Goal: Feedback & Contribution: Submit feedback/report problem

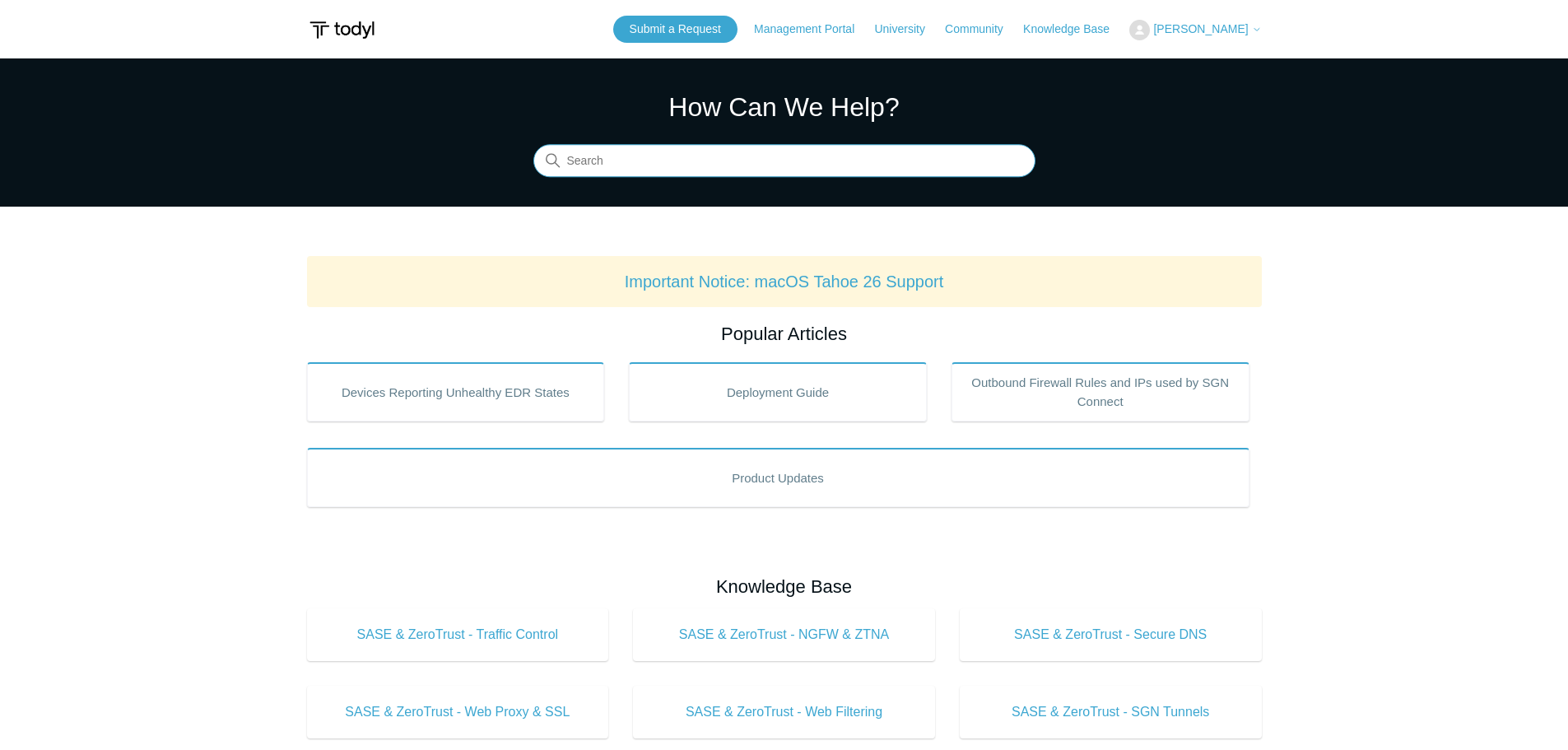
click at [801, 162] on input "Search" at bounding box center [784, 162] width 503 height 33
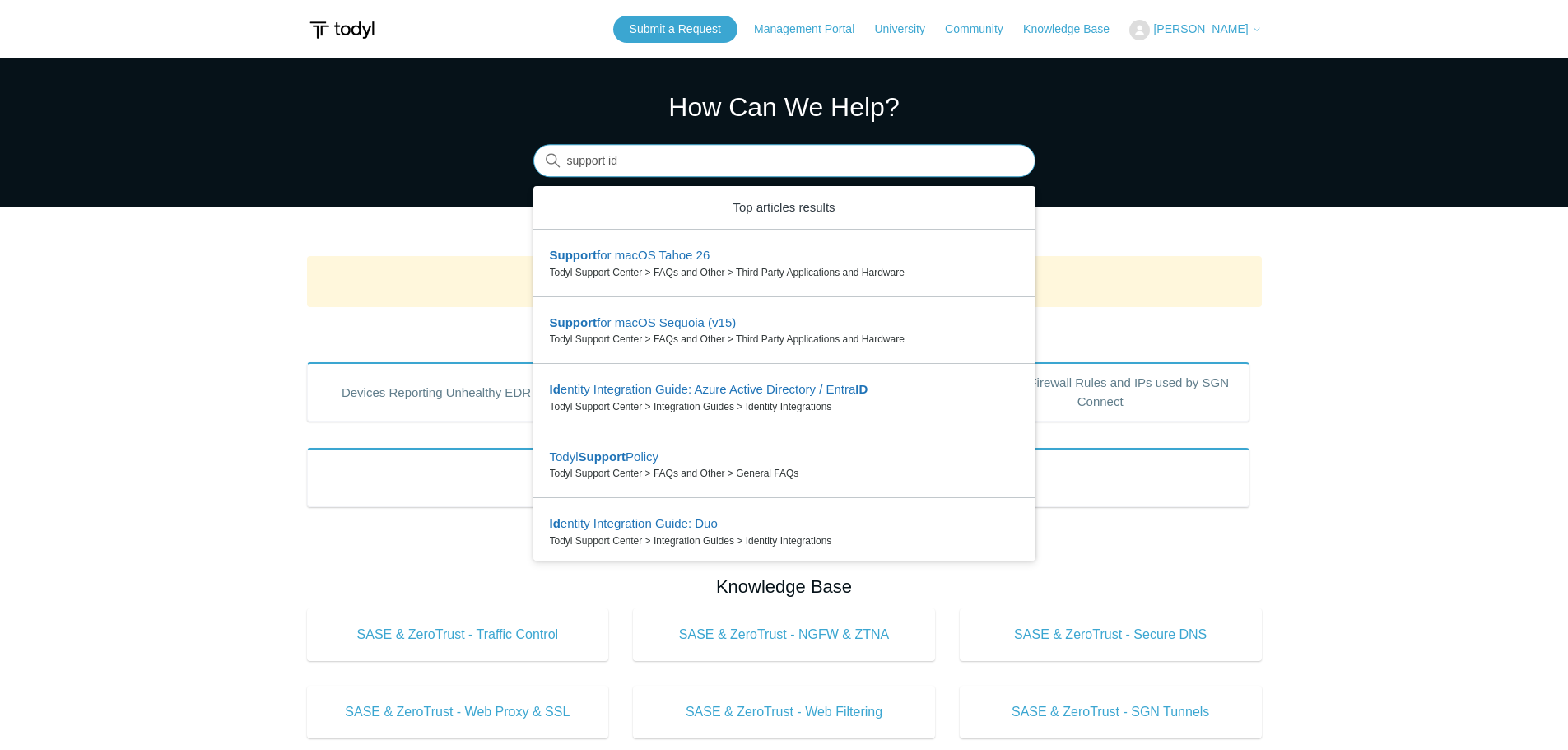
type input "support id"
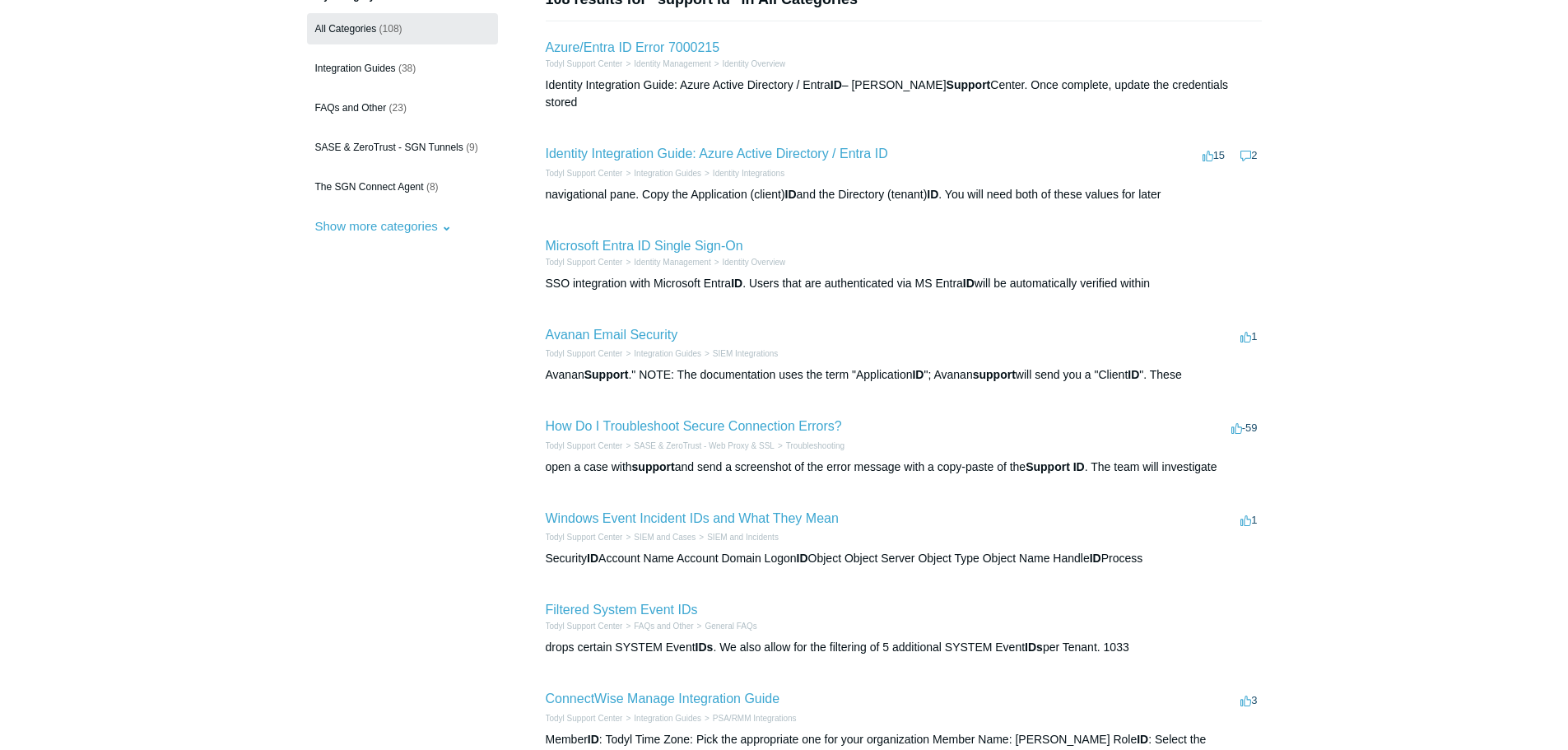
scroll to position [165, 0]
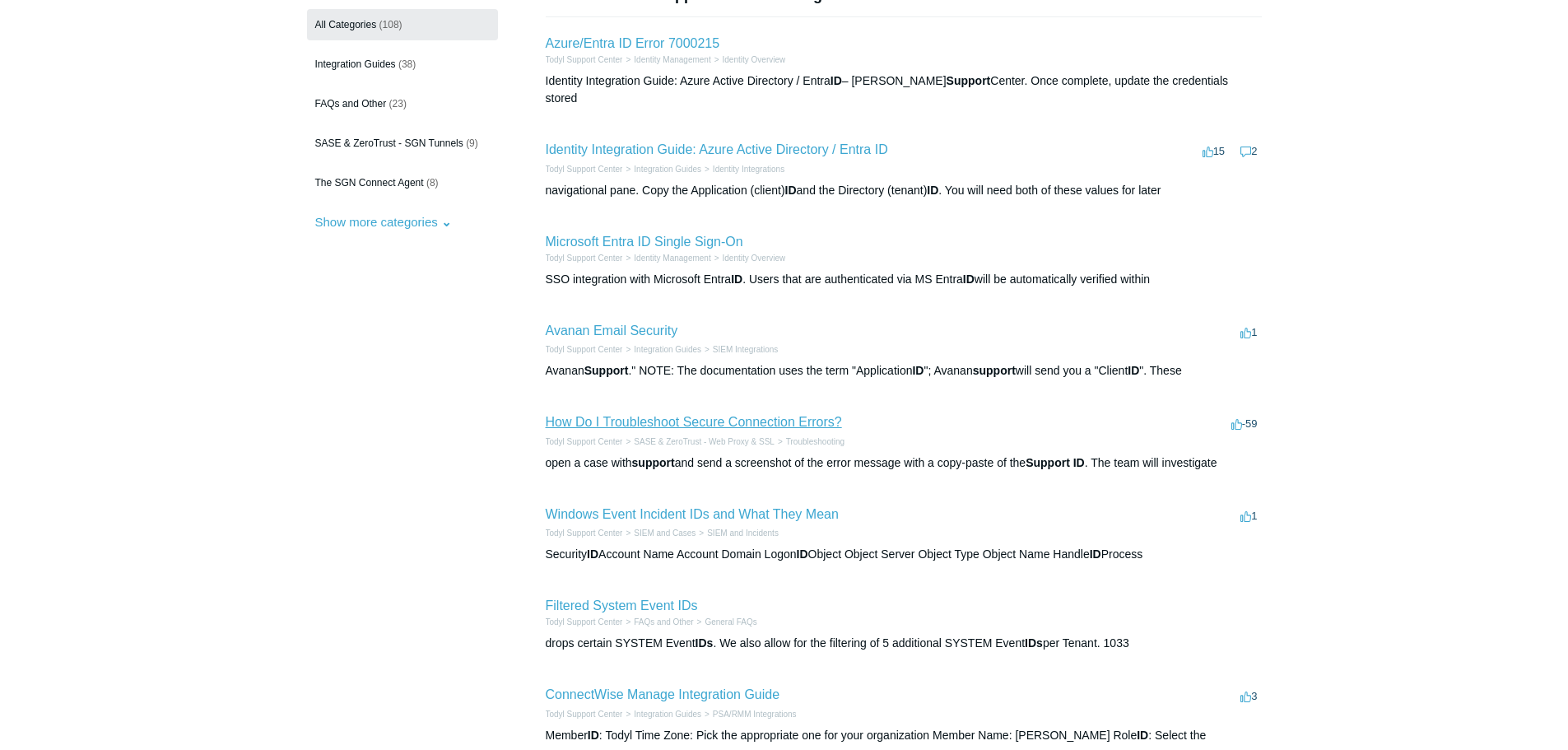
click at [783, 415] on link "How Do I Troubleshoot Secure Connection Errors?" at bounding box center [693, 422] width 296 height 14
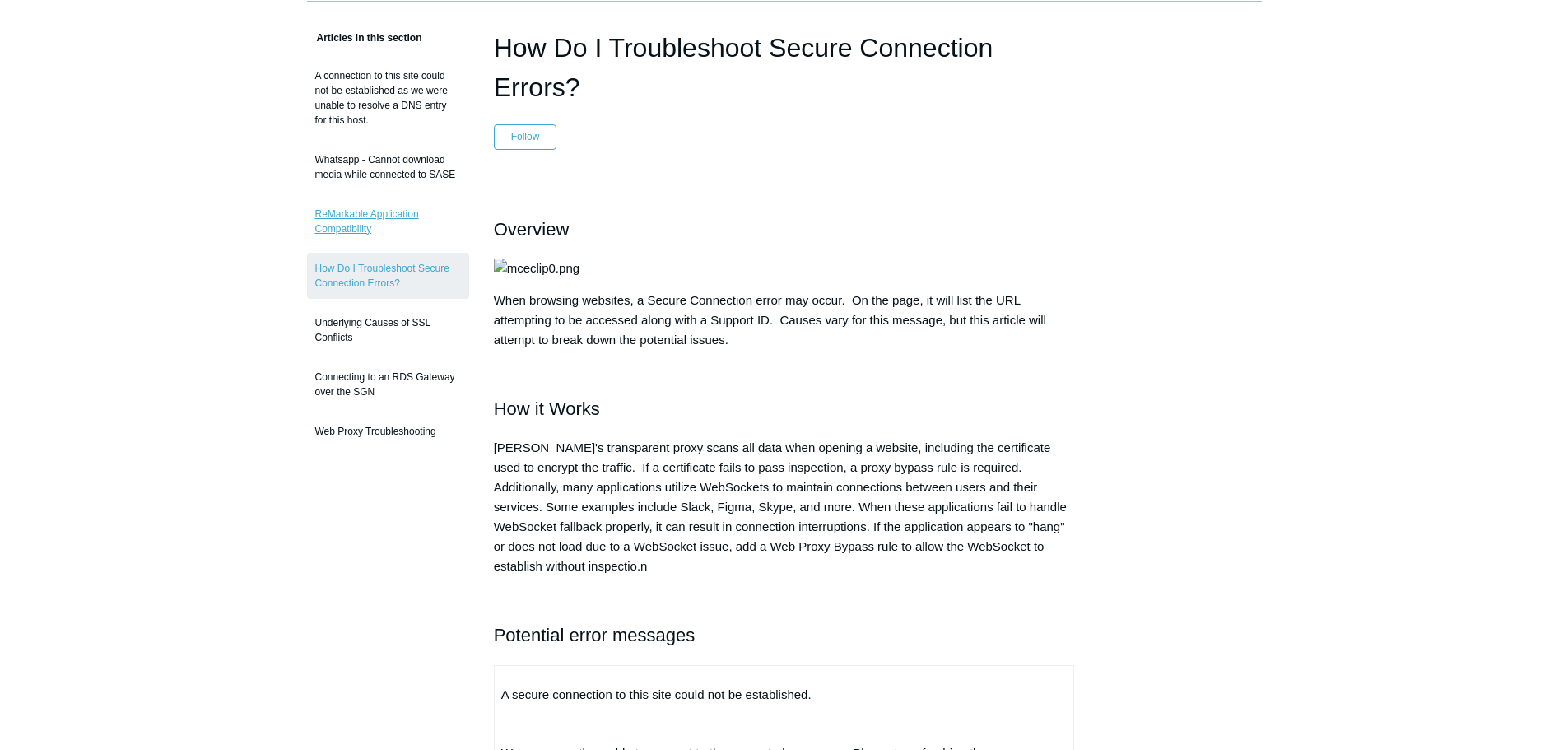
scroll to position [82, 0]
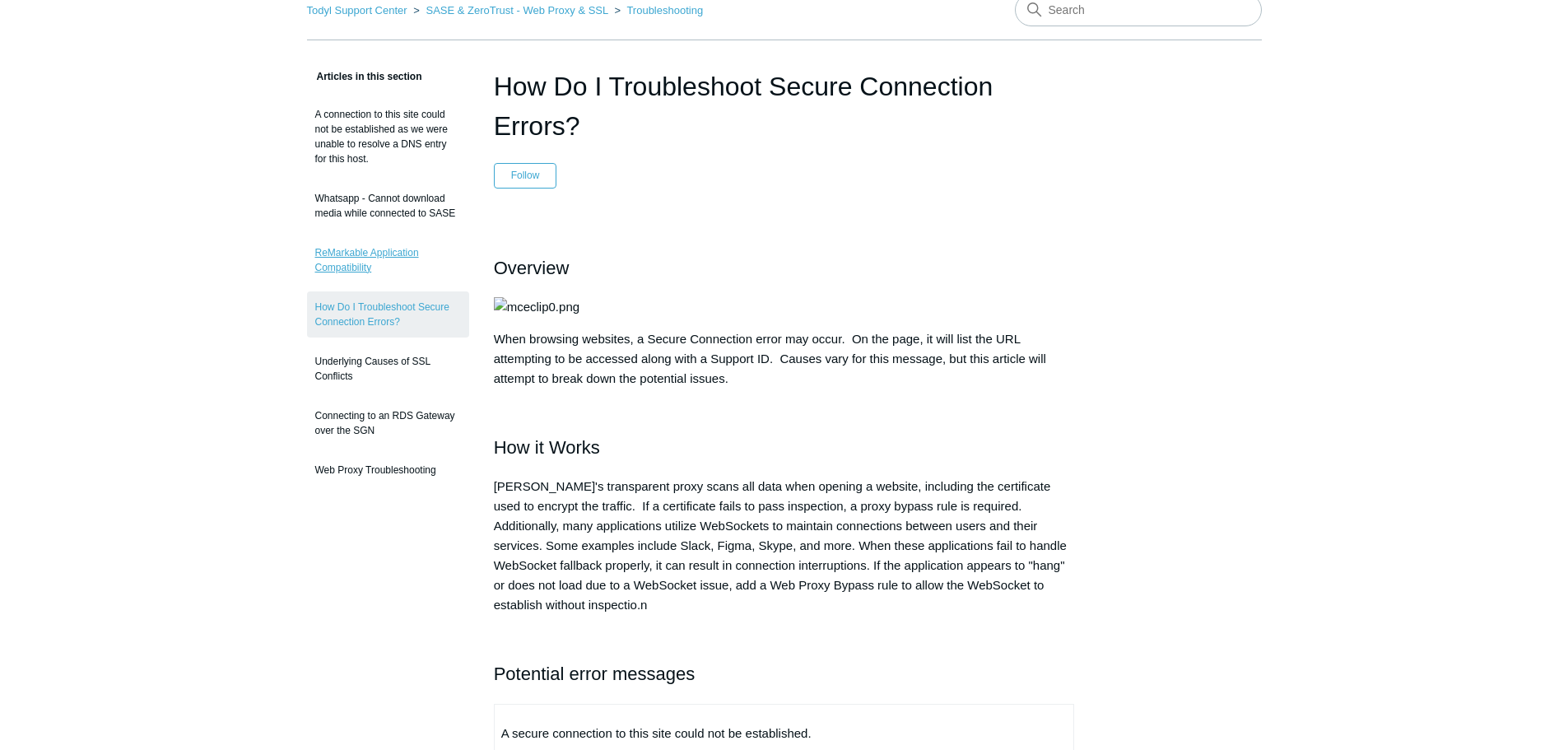
click at [353, 262] on link "ReMarkable Application Compatibility" at bounding box center [387, 260] width 162 height 46
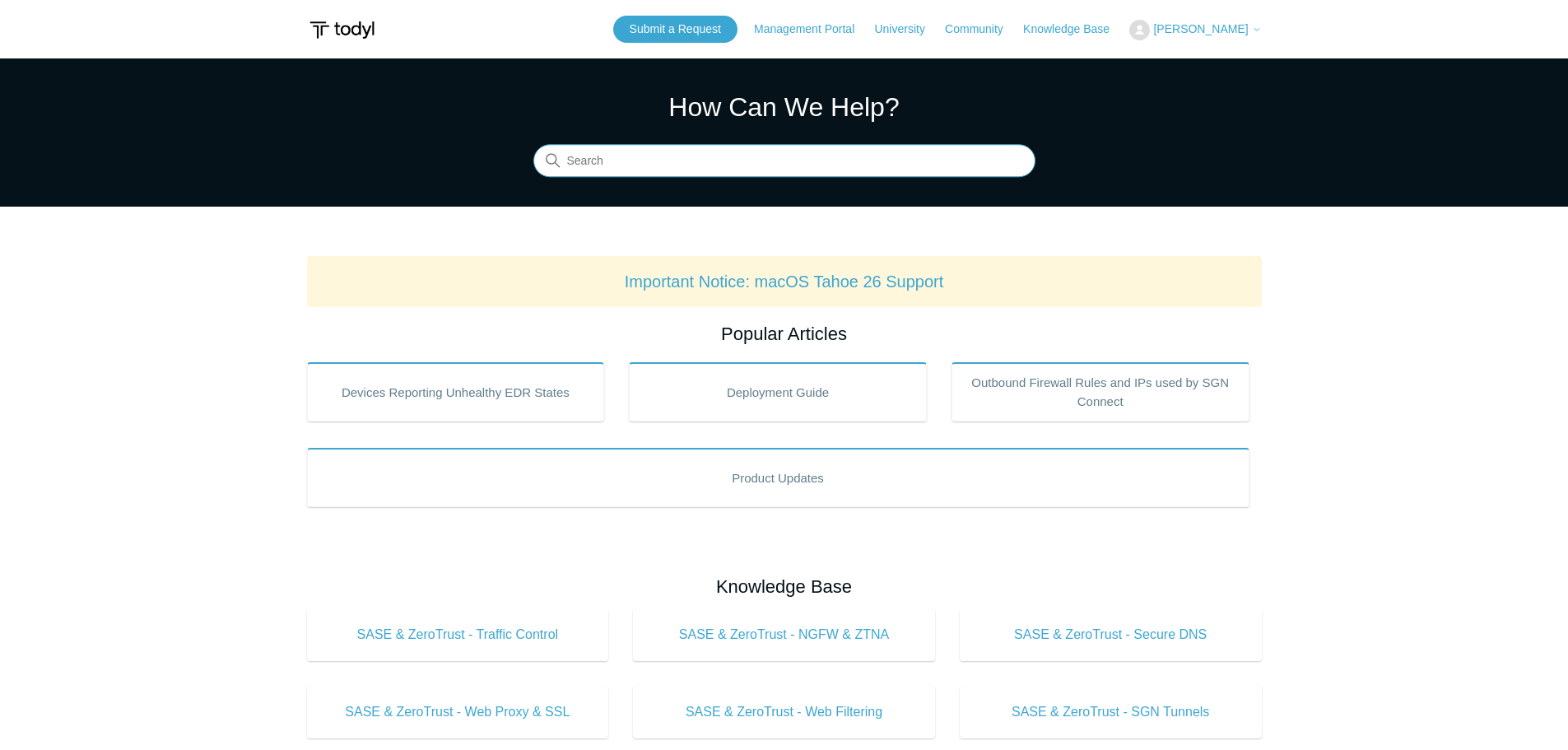
click at [917, 158] on input "Search" at bounding box center [784, 162] width 503 height 33
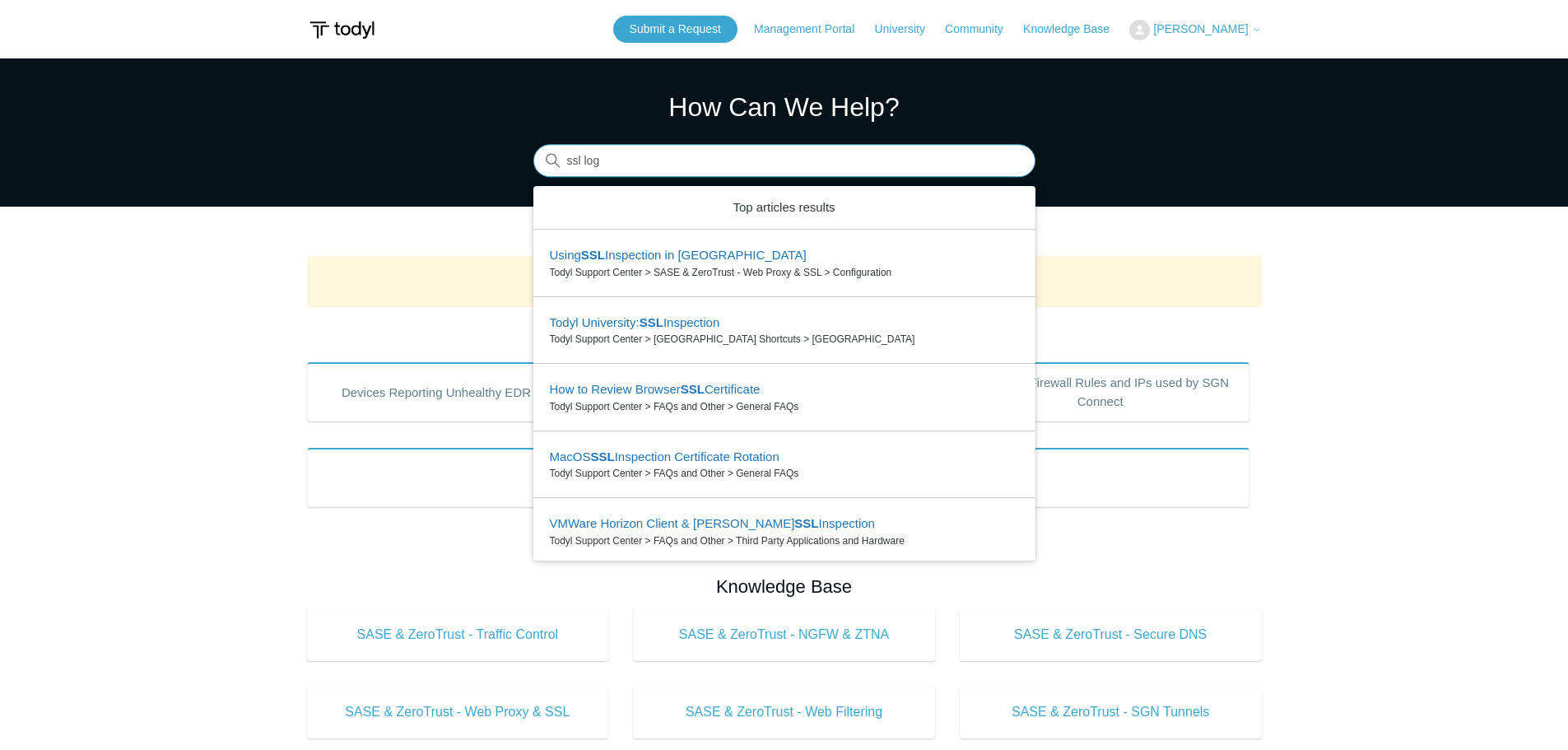
type input "ssl log"
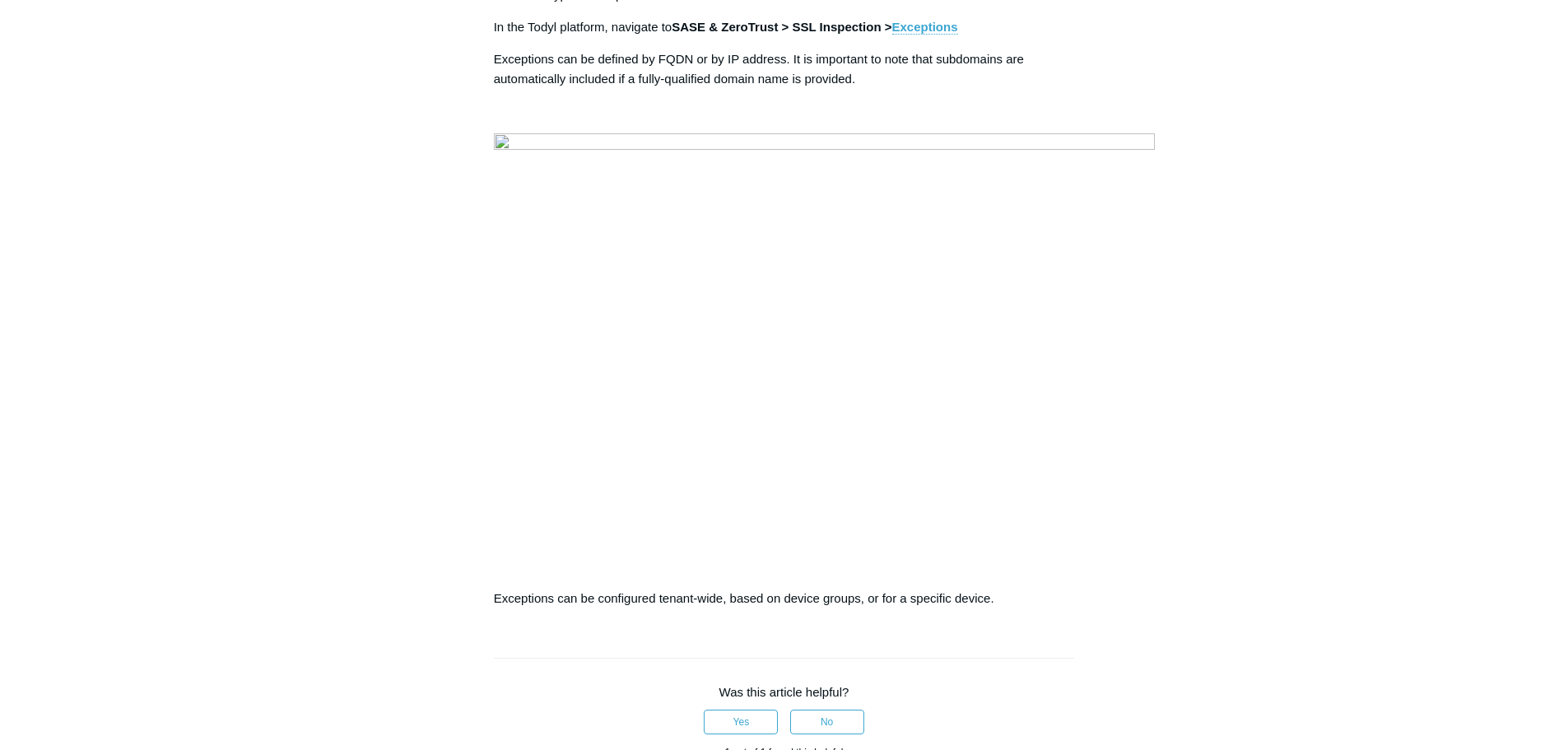
scroll to position [2305, 0]
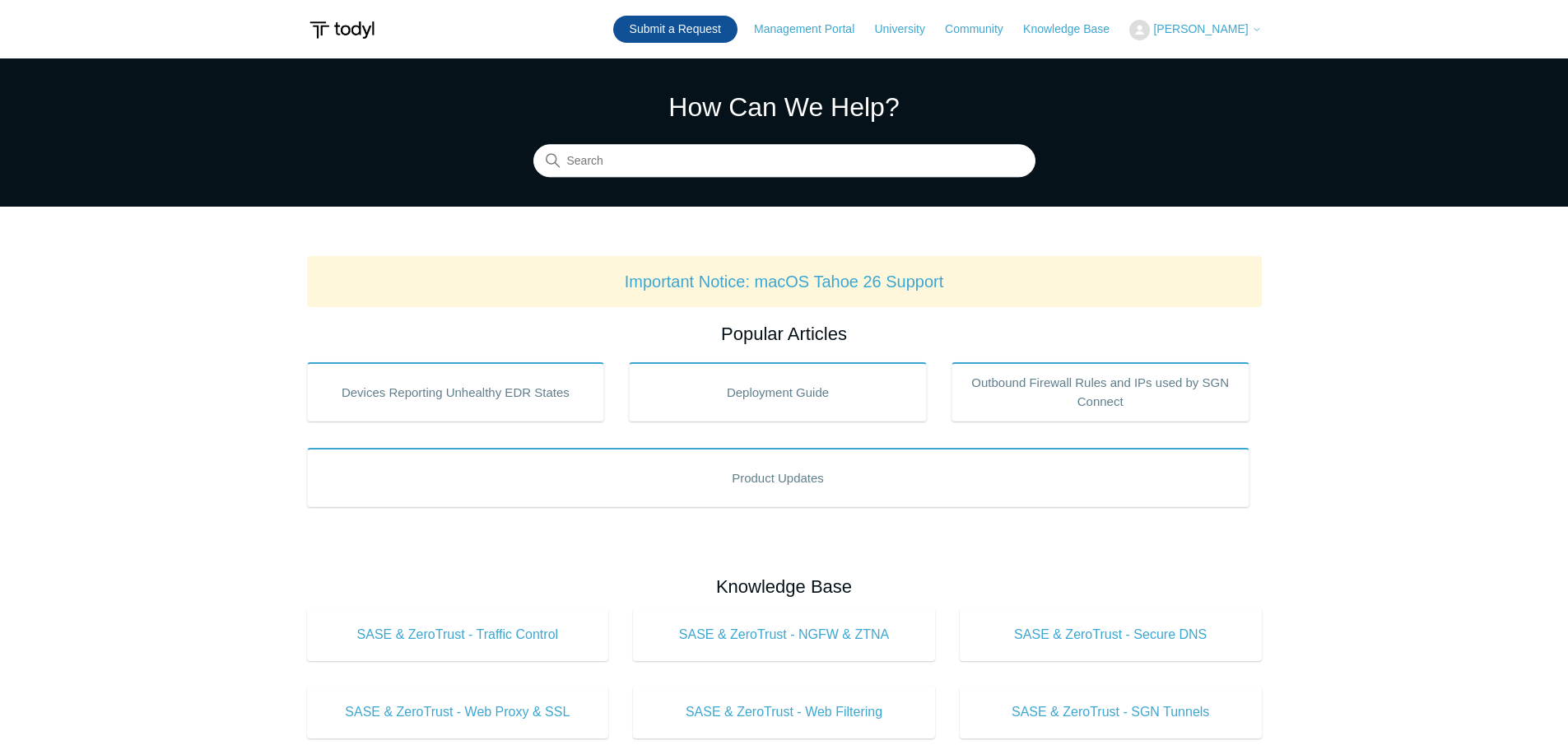
click at [668, 31] on link "Submit a Request" at bounding box center [675, 29] width 125 height 27
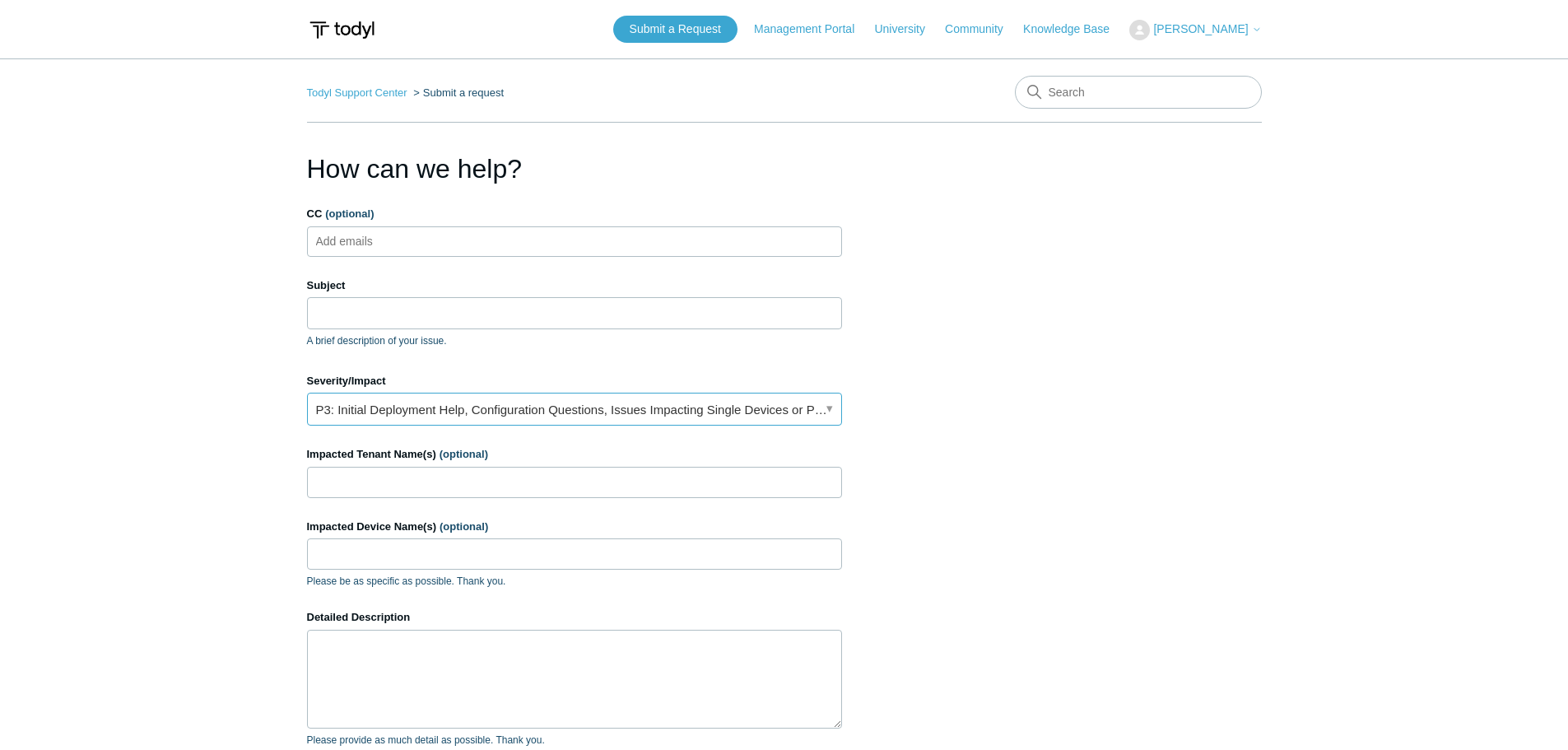
click at [529, 418] on link "P3: Initial Deployment Help, Configuration Questions, Issues Impacting Single D…" at bounding box center [574, 409] width 535 height 33
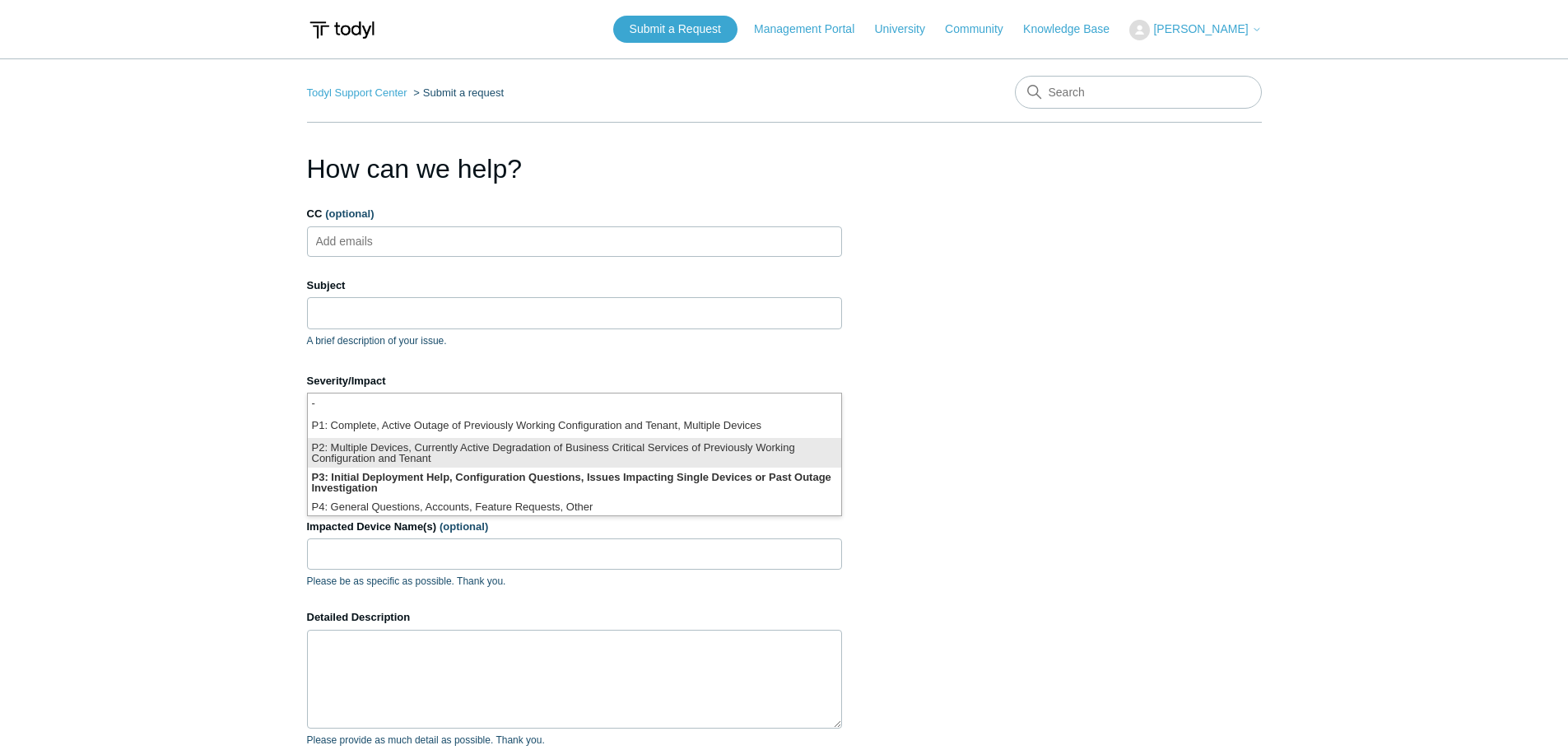
click at [505, 454] on li "P2: Multiple Devices, Currently Active Degradation of Business Critical Service…" at bounding box center [574, 453] width 534 height 29
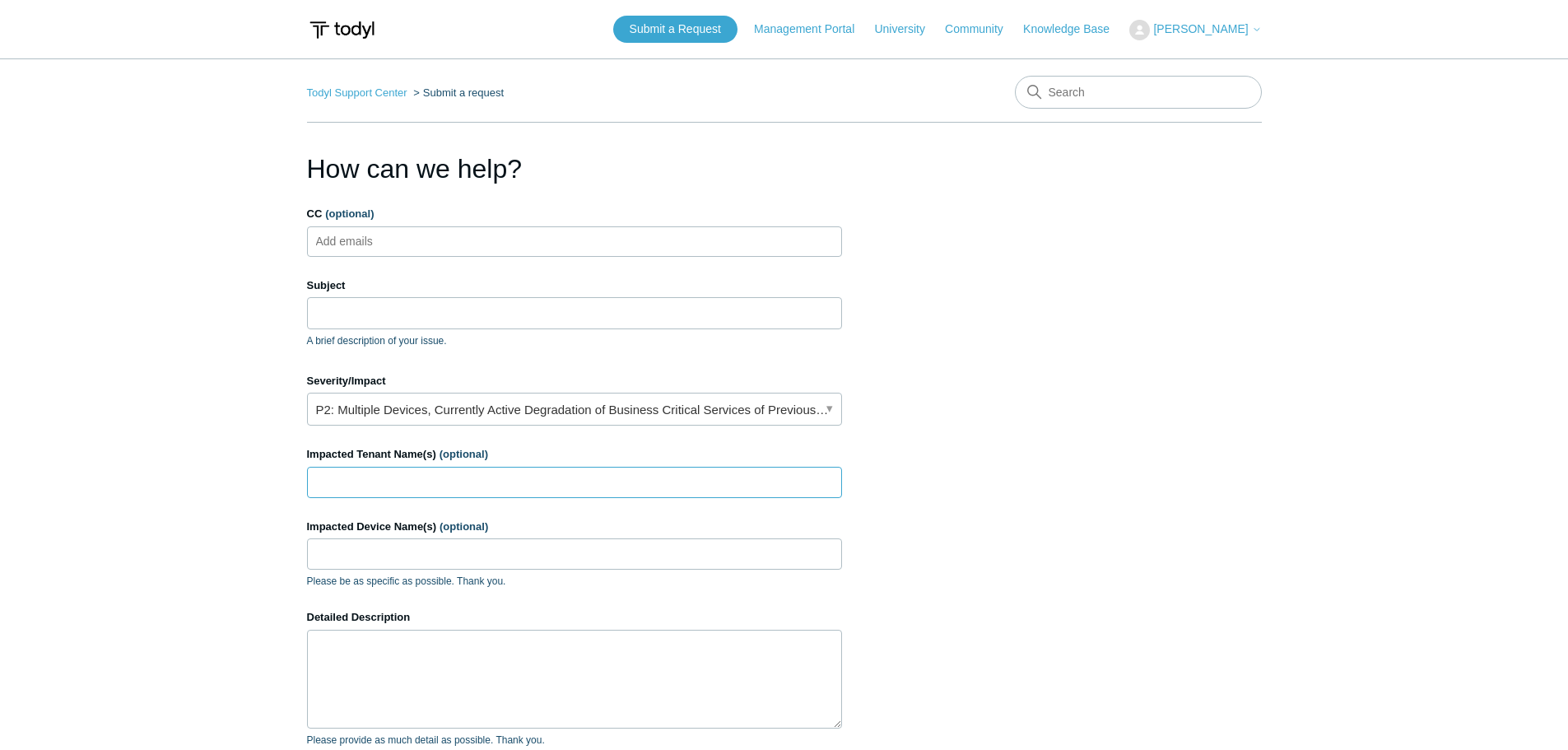
click at [500, 481] on input "Impacted Tenant Name(s) (optional)" at bounding box center [574, 482] width 535 height 31
type input "American Energy"
click at [476, 556] on input "Impacted Device Name(s) (optional)" at bounding box center [574, 554] width 535 height 31
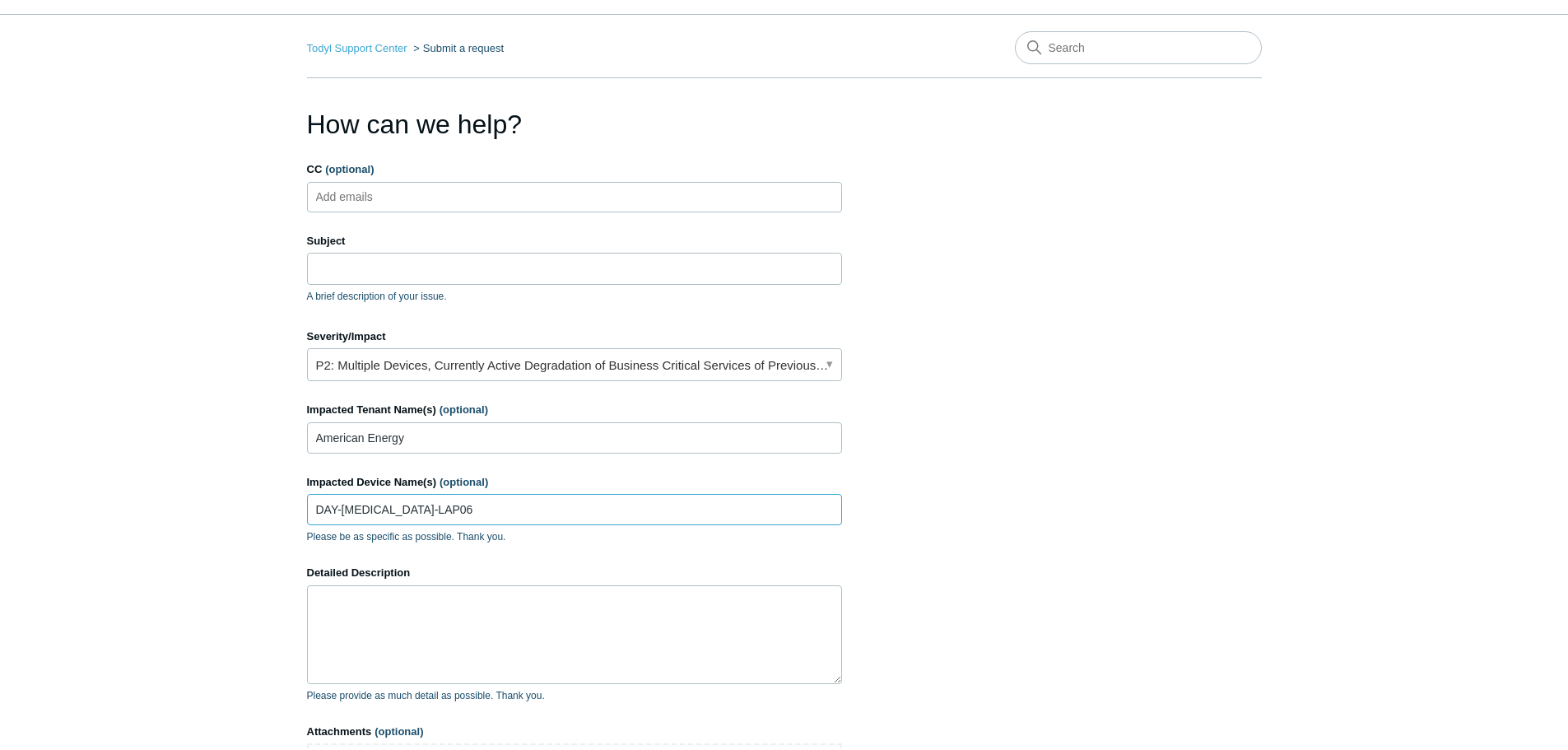
scroll to position [82, 0]
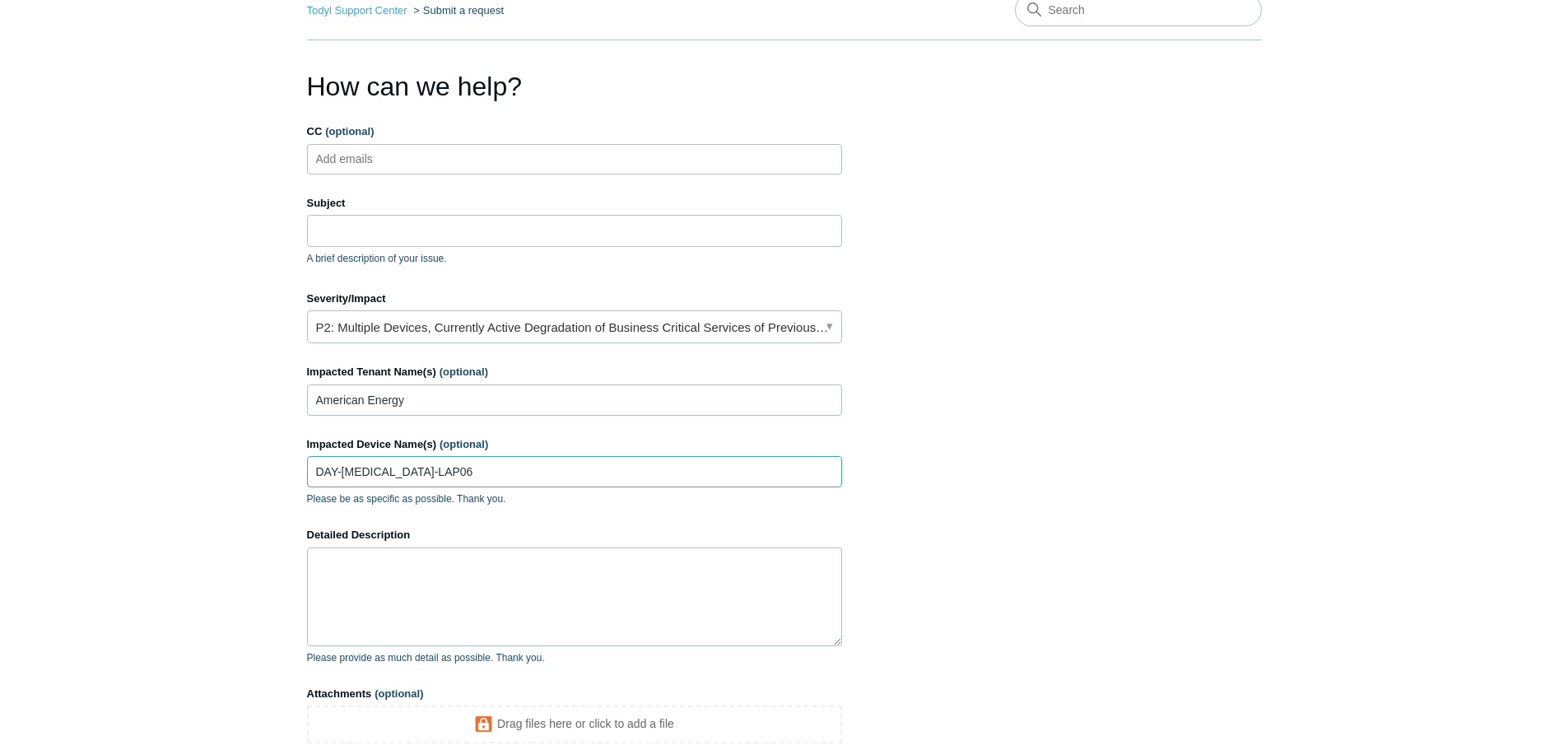
type input "DAY-[MEDICAL_DATA]-LAP06"
click at [471, 560] on textarea "Detailed Description" at bounding box center [574, 596] width 535 height 99
paste textarea "bd4f1b5c-ae19-4949-a15e-8e92f0109443"
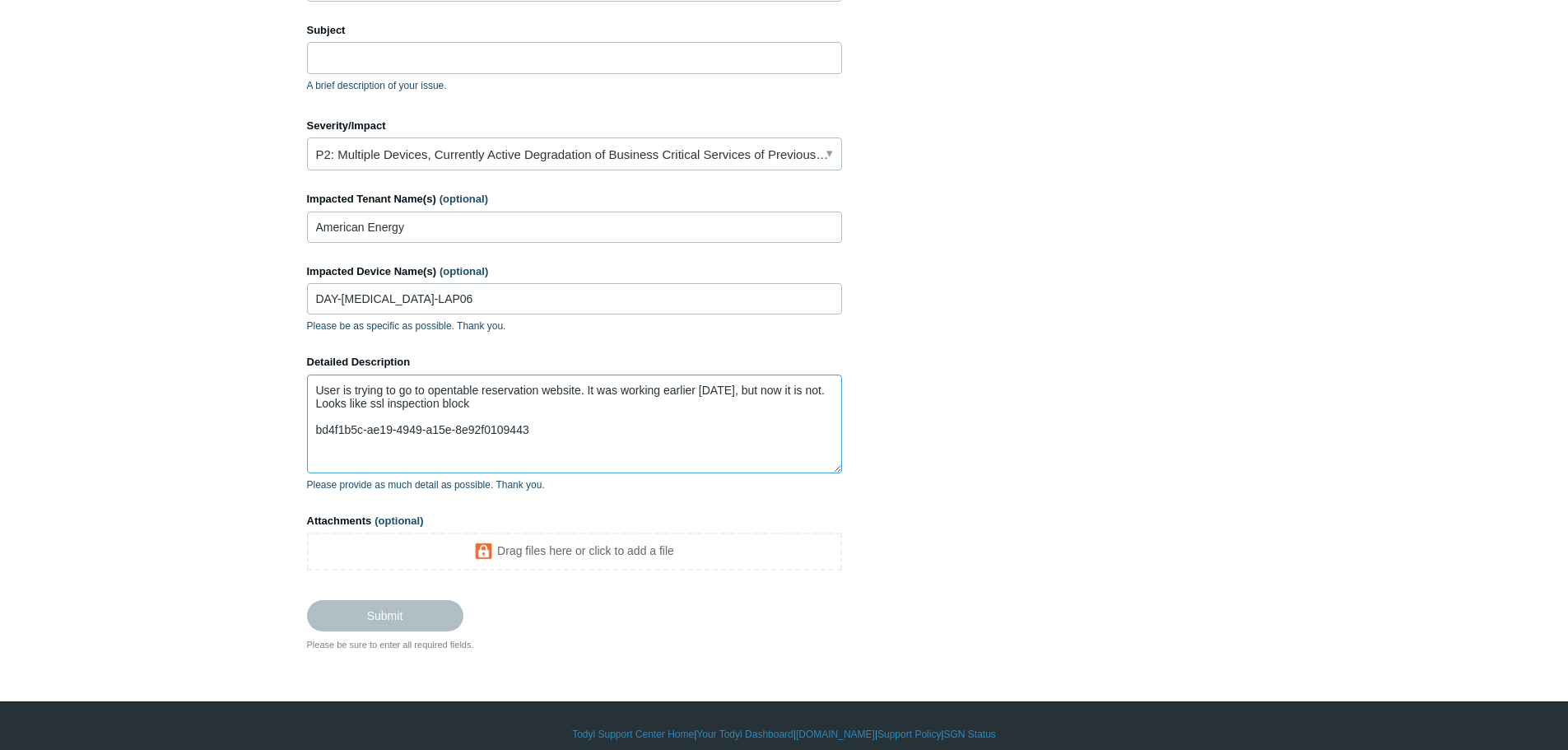
scroll to position [271, 0]
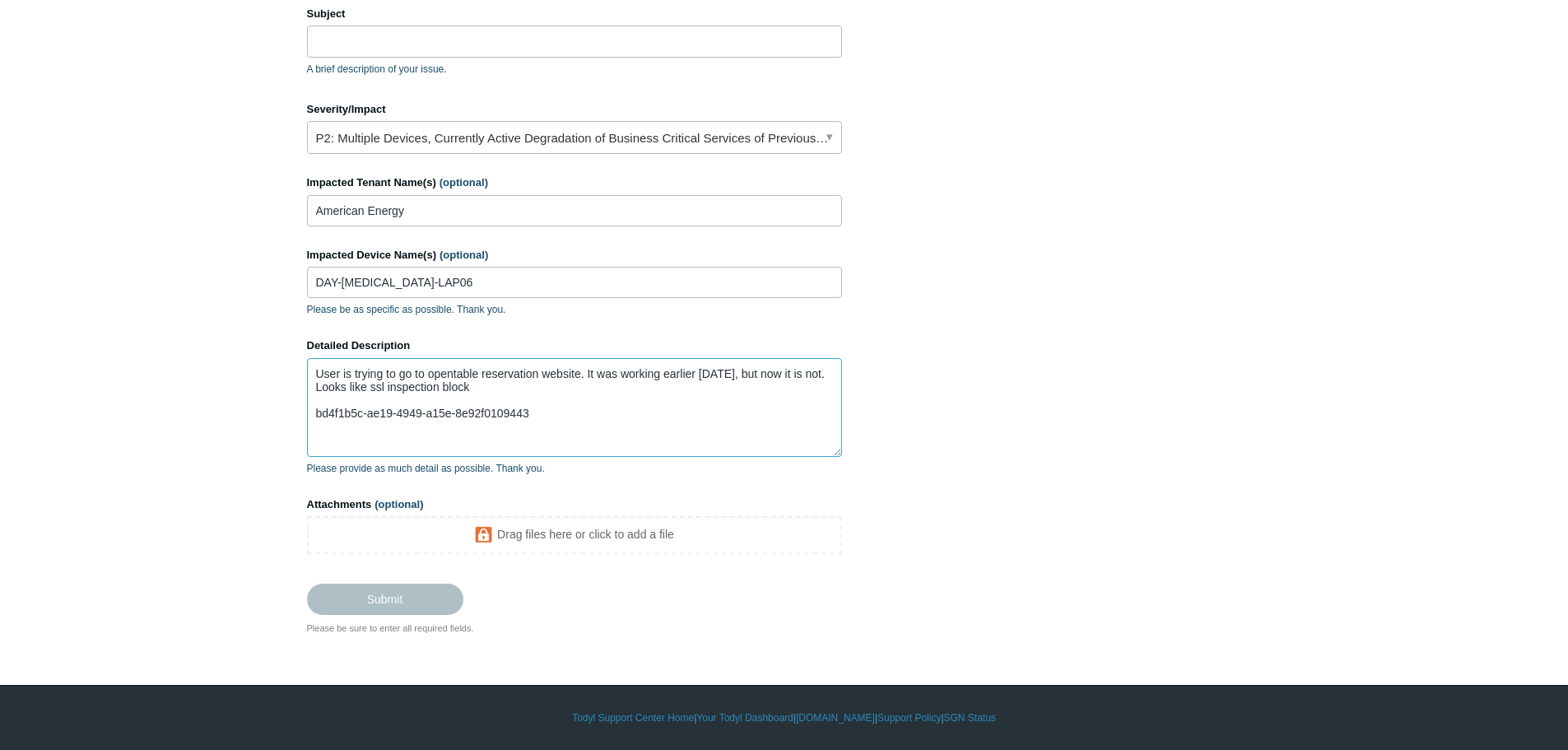
click at [584, 394] on textarea "User is trying to go to opentable reservation website. It was working earlier […" at bounding box center [574, 407] width 535 height 99
click at [577, 389] on textarea "User is trying to go to opentable reservation website. It was working earlier […" at bounding box center [574, 407] width 535 height 99
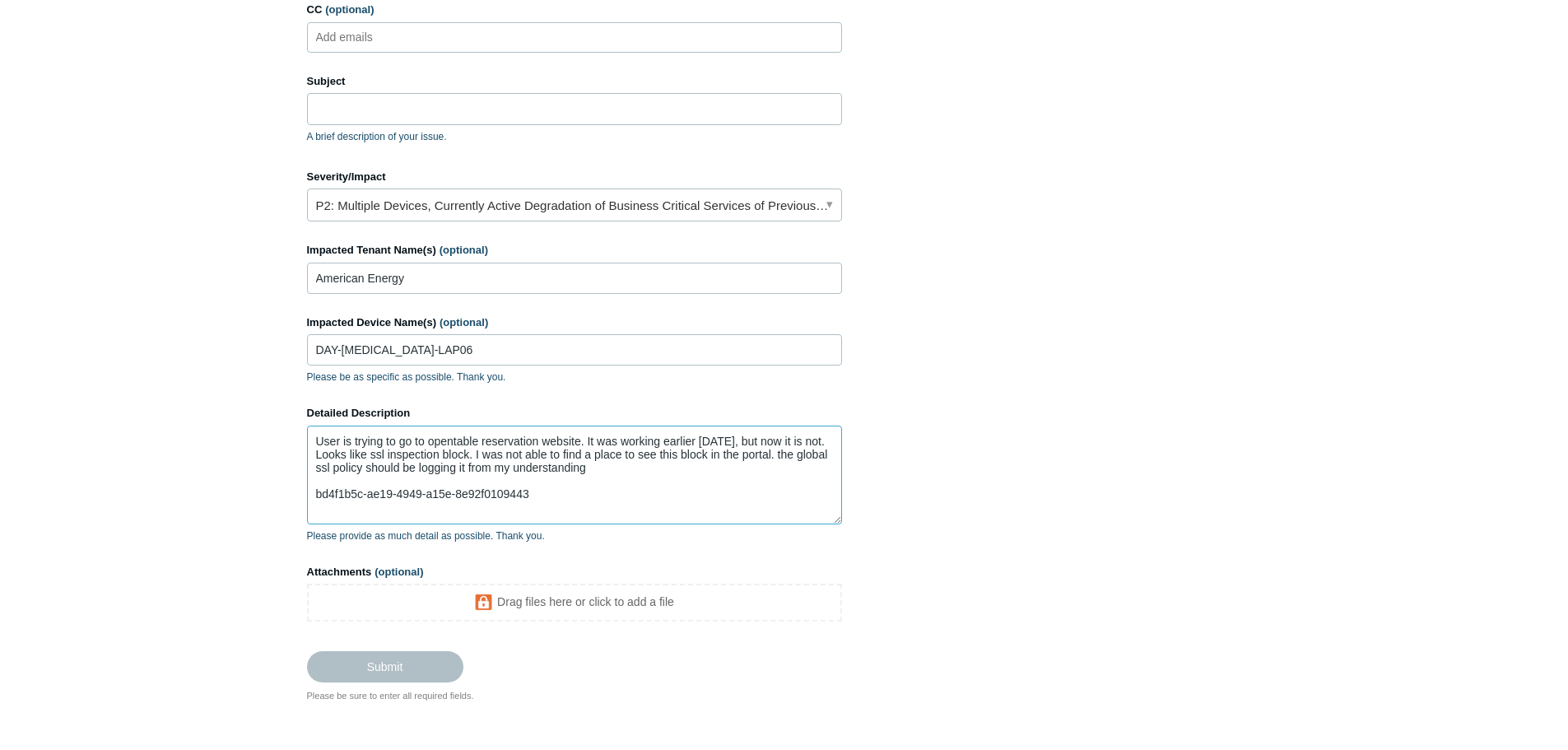
scroll to position [107, 0]
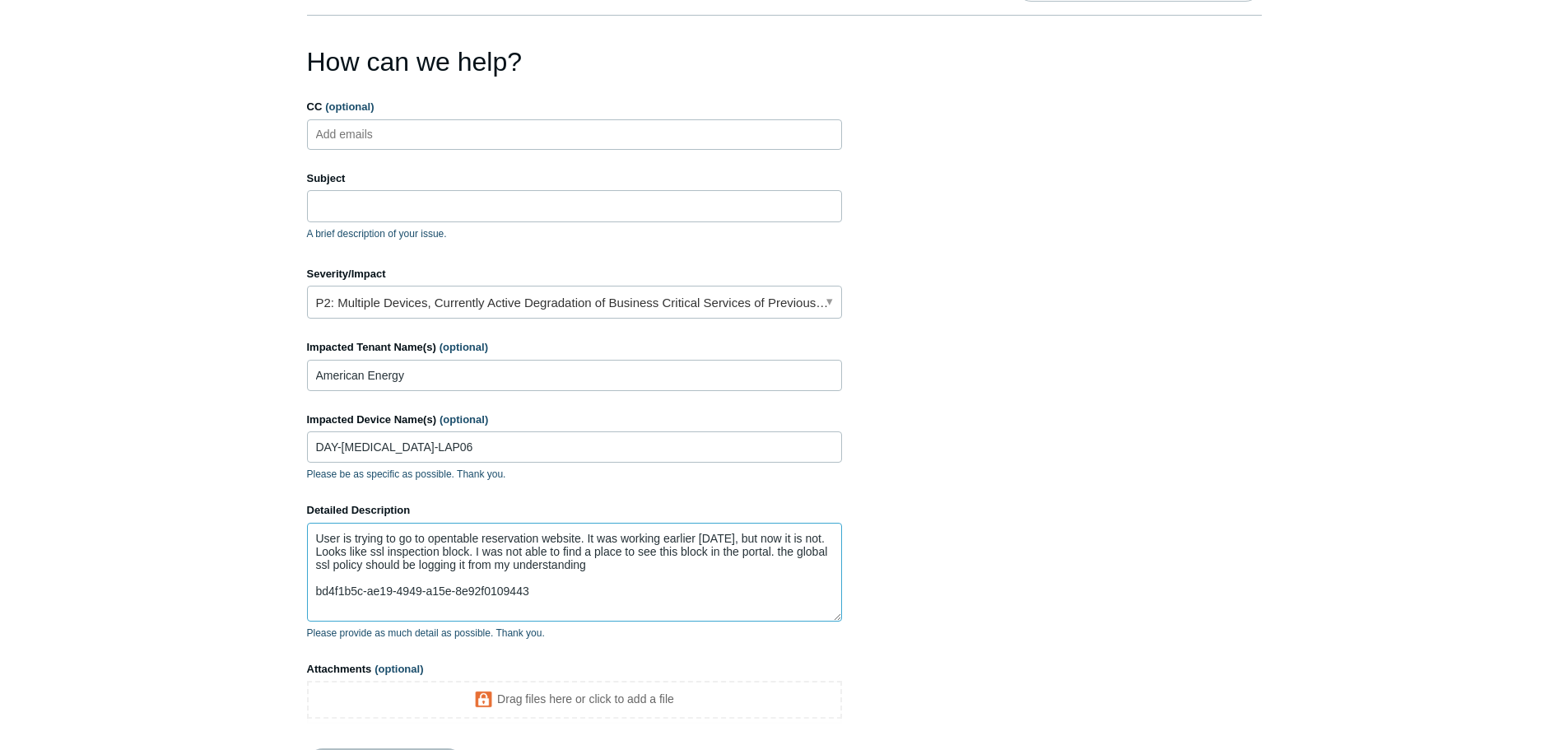
type textarea "User is trying to go to opentable reservation website. It was working earlier […"
click at [544, 201] on input "Subject" at bounding box center [574, 205] width 535 height 31
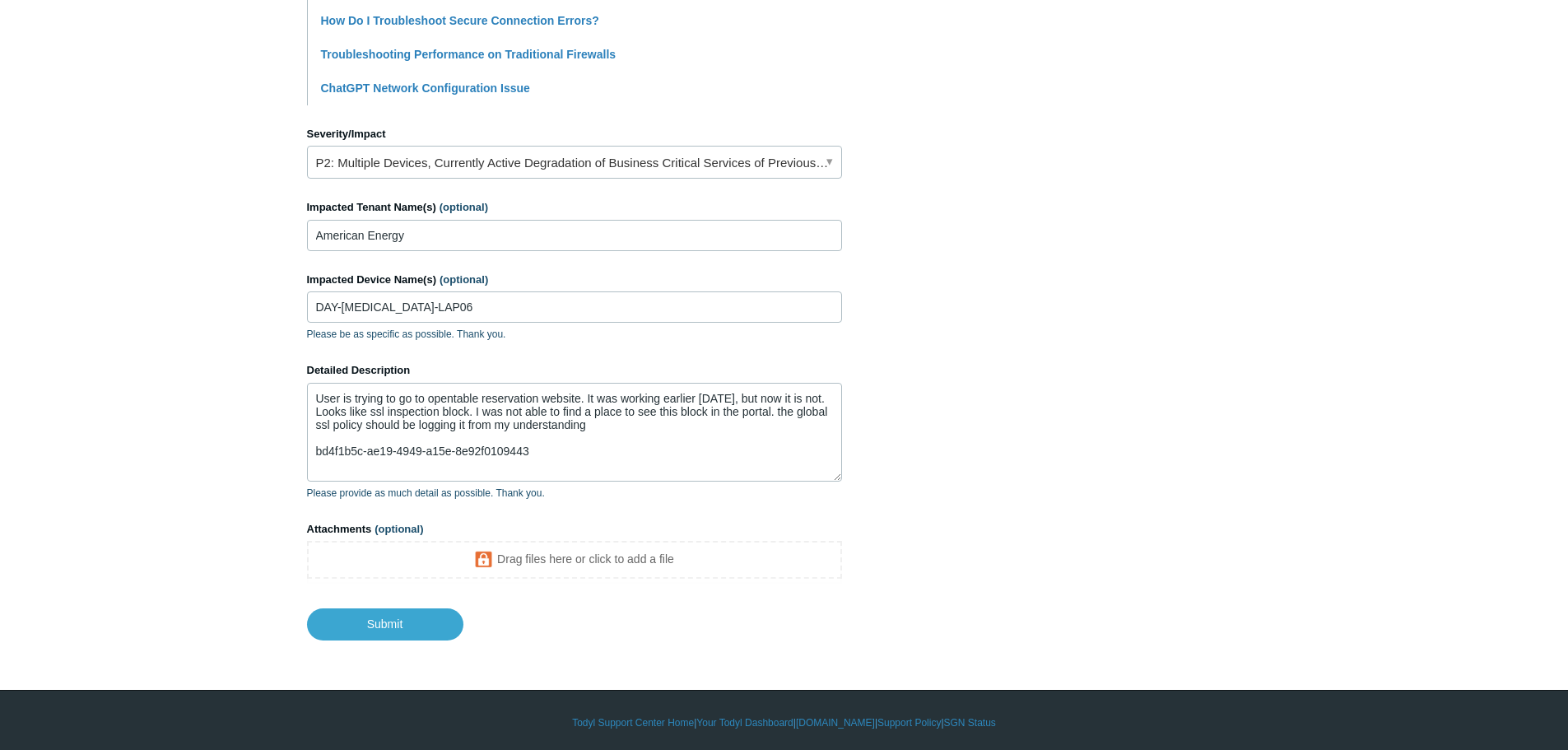
scroll to position [652, 0]
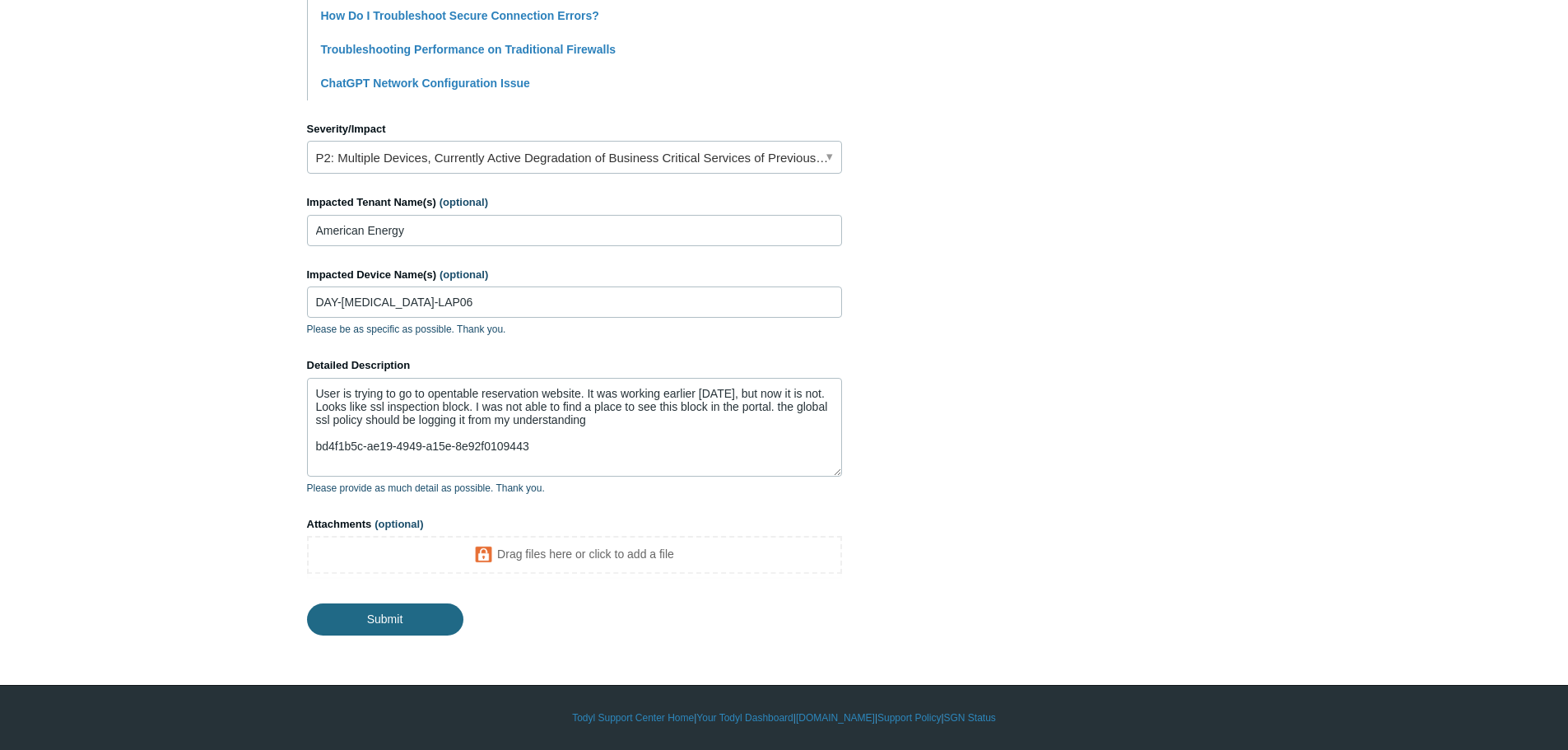
type input "SSL Inspection issue"
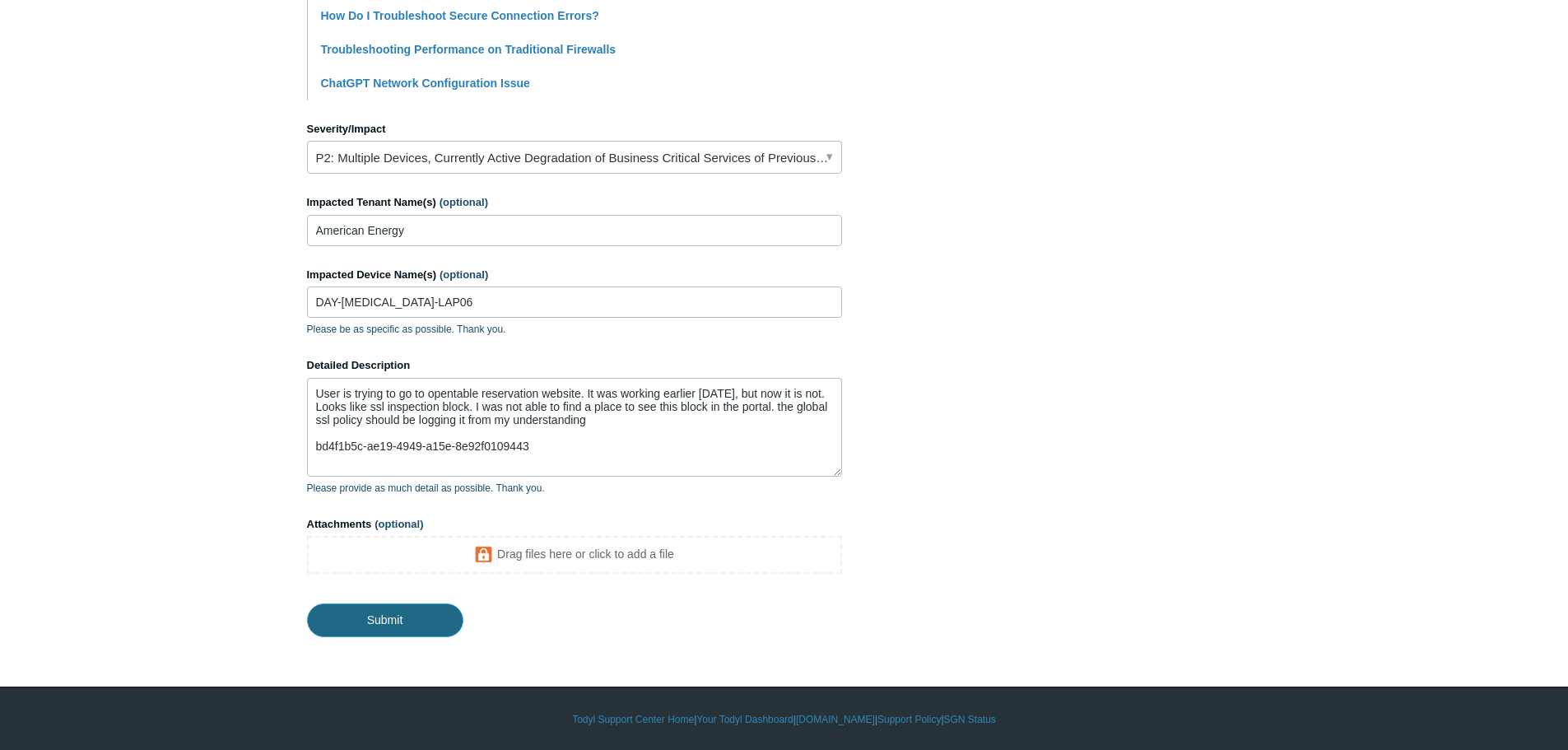
click at [413, 621] on input "Submit" at bounding box center [385, 619] width 156 height 33
